Goal: Check status

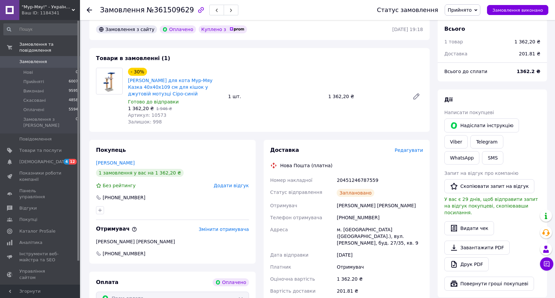
scroll to position [267, 0]
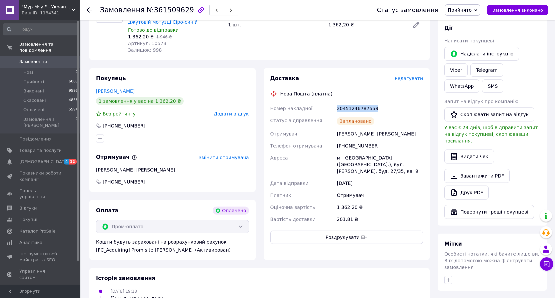
drag, startPoint x: 376, startPoint y: 94, endPoint x: 332, endPoint y: 96, distance: 44.7
click at [332, 102] on div "Номер накладної 20451246787559 Статус відправлення Заплановано Отримувач Хіміч …" at bounding box center [347, 163] width 156 height 123
copy div "Номер накладної 20451246787559"
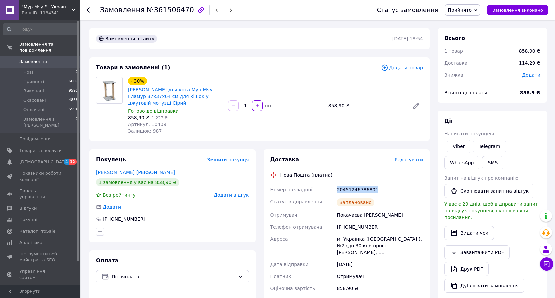
drag, startPoint x: 379, startPoint y: 183, endPoint x: 336, endPoint y: 181, distance: 44.0
click at [336, 183] on div "20451246786801" at bounding box center [379, 189] width 89 height 12
copy div "20451246786801"
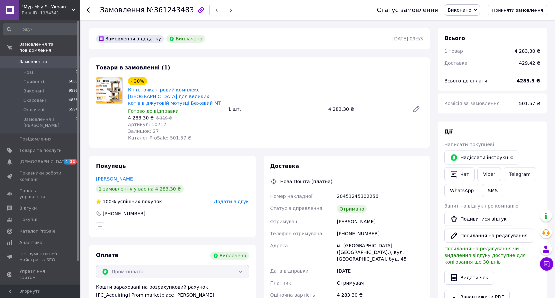
scroll to position [184, 0]
drag, startPoint x: 381, startPoint y: 197, endPoint x: 329, endPoint y: 197, distance: 51.6
click at [329, 197] on div "Номер накладної 20451245302256 Статус відправлення Отримано Отримувач Носач Сер…" at bounding box center [347, 251] width 156 height 123
copy div "Номер накладної 20451245302256"
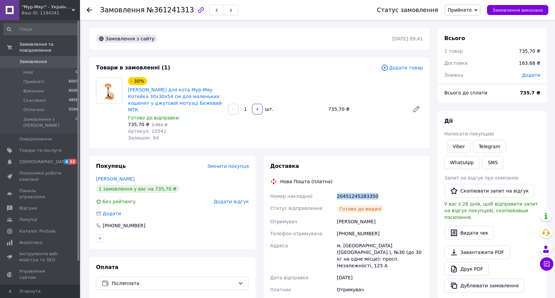
drag, startPoint x: 378, startPoint y: 190, endPoint x: 334, endPoint y: 194, distance: 44.8
click at [334, 194] on div "Номер накладної 20451245283350 Статус відправлення Готово до видачі Отримувач Ч…" at bounding box center [347, 276] width 156 height 172
copy div "Номер накладної 20451245283350"
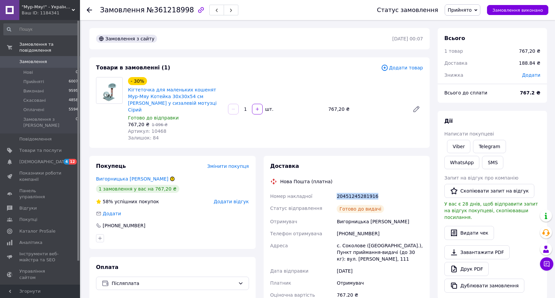
drag, startPoint x: 379, startPoint y: 190, endPoint x: 333, endPoint y: 192, distance: 47.1
click at [333, 192] on div "Номер накладної 20451245281916 Статус відправлення Готово до видачі Отримувач В…" at bounding box center [347, 272] width 156 height 165
copy div "Номер накладної 20451245281916"
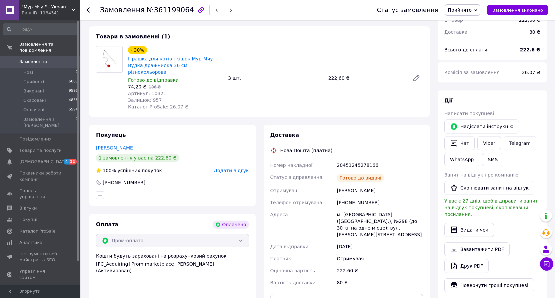
scroll to position [233, 0]
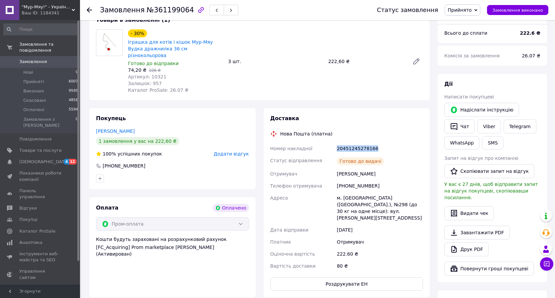
drag, startPoint x: 378, startPoint y: 134, endPoint x: 335, endPoint y: 134, distance: 43.3
click at [335, 142] on div "Номер накладної 20451245278166 Статус відправлення Готово до видачі Отримувач […" at bounding box center [347, 206] width 156 height 129
copy div "Номер накладної 20451245278166"
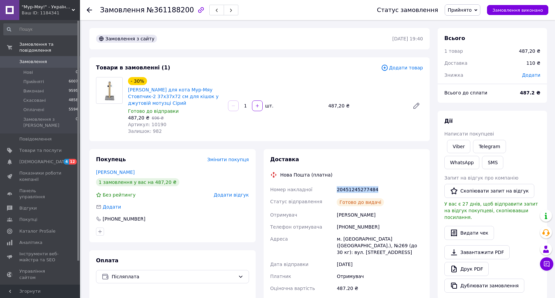
drag, startPoint x: 380, startPoint y: 190, endPoint x: 327, endPoint y: 191, distance: 53.3
click at [327, 191] on div "Номер накладної 20451245277484 Статус відправлення Готово до видачі Отримувач […" at bounding box center [347, 265] width 156 height 165
copy div "Номер накладної 20451245277484"
